Goal: Task Accomplishment & Management: Manage account settings

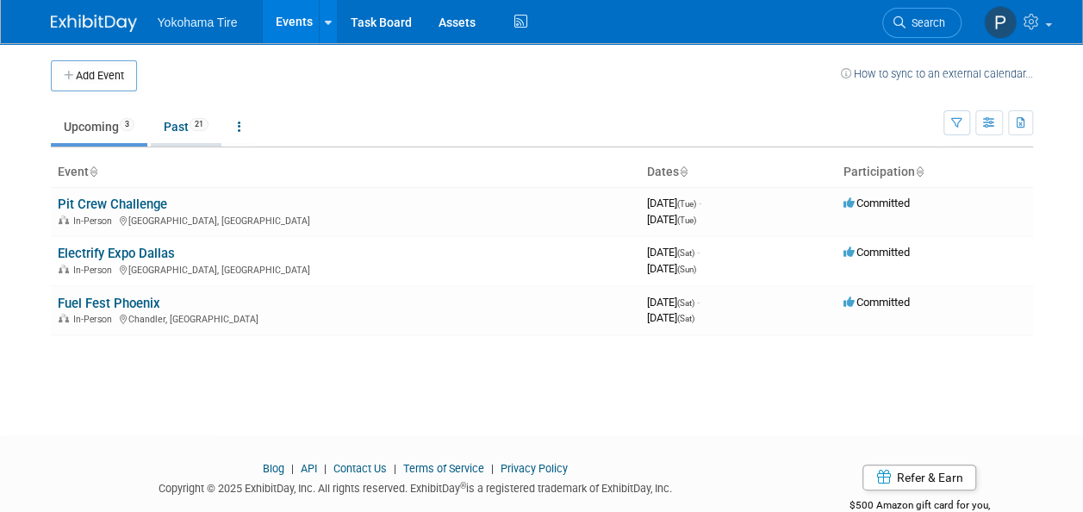
click at [176, 123] on link "Past 21" at bounding box center [186, 126] width 71 height 33
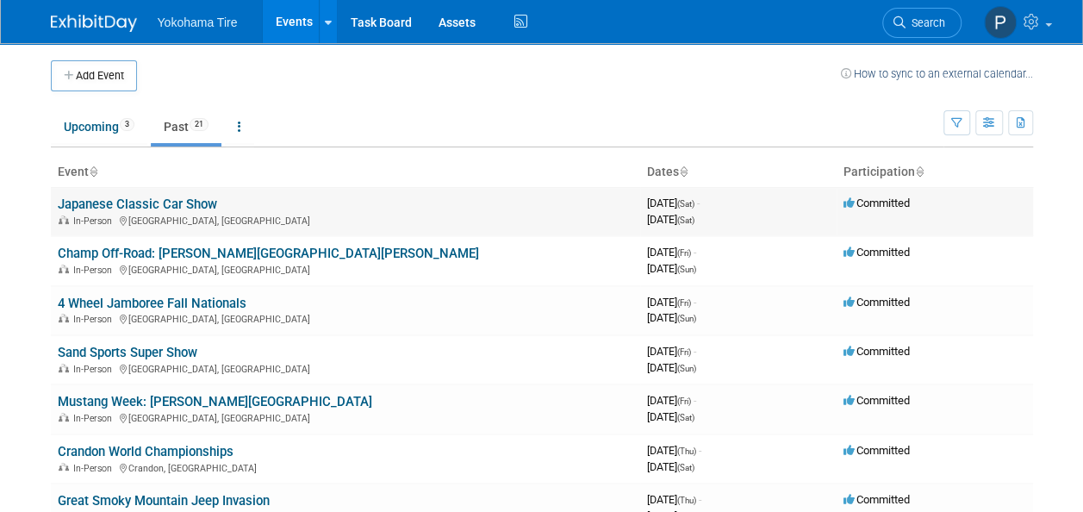
click at [149, 202] on link "Japanese Classic Car Show" at bounding box center [137, 204] width 159 height 16
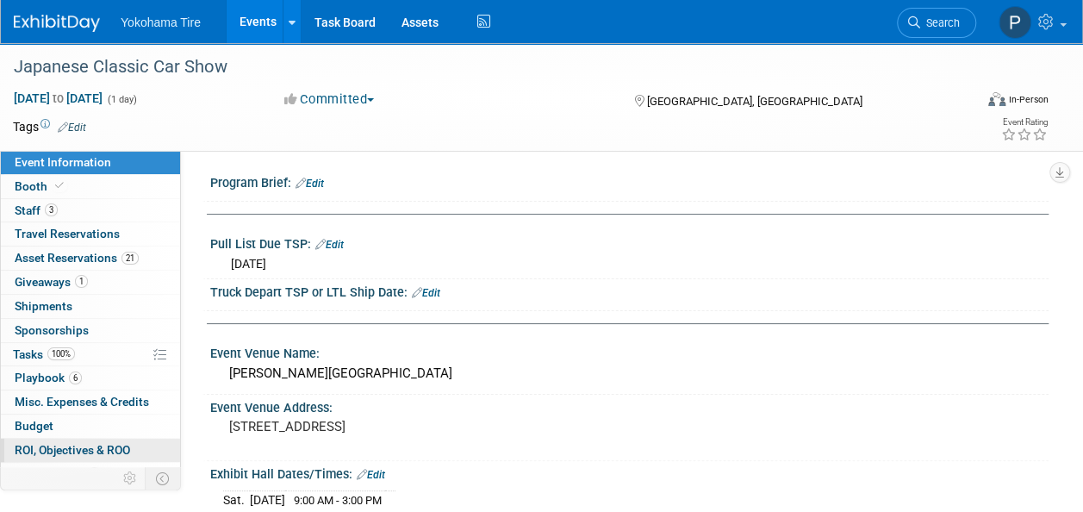
click at [63, 453] on link "0 ROI, Objectives & ROO 0" at bounding box center [90, 450] width 179 height 23
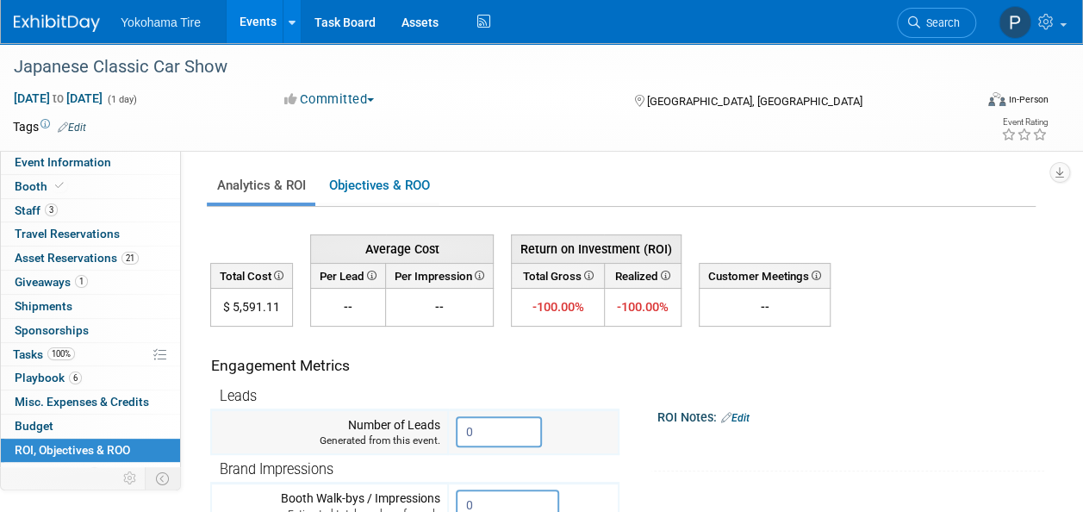
click at [522, 435] on input "0" at bounding box center [499, 431] width 86 height 31
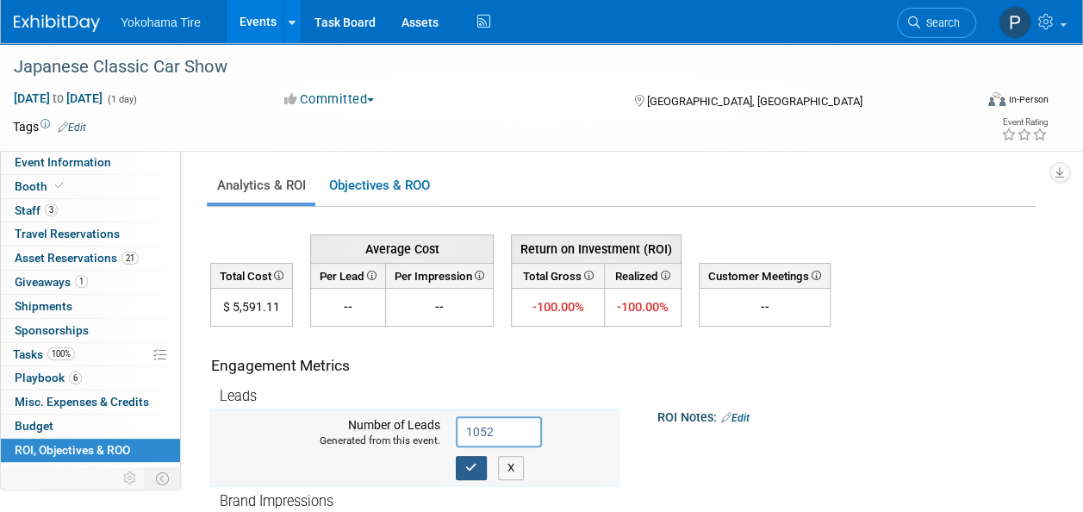
type input "1052"
click at [469, 470] on icon "button" at bounding box center [471, 467] width 12 height 11
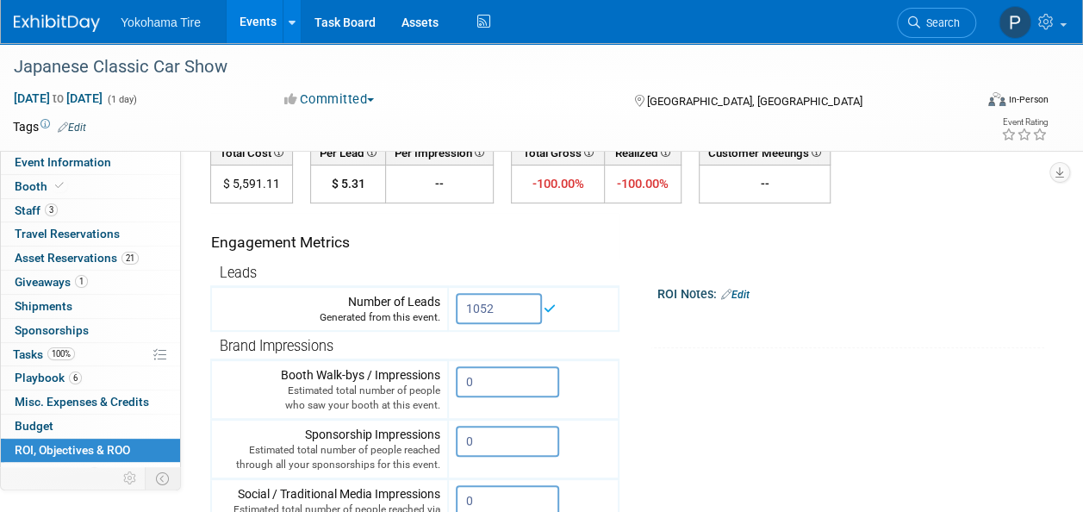
scroll to position [126, 0]
